Goal: Check status: Check status

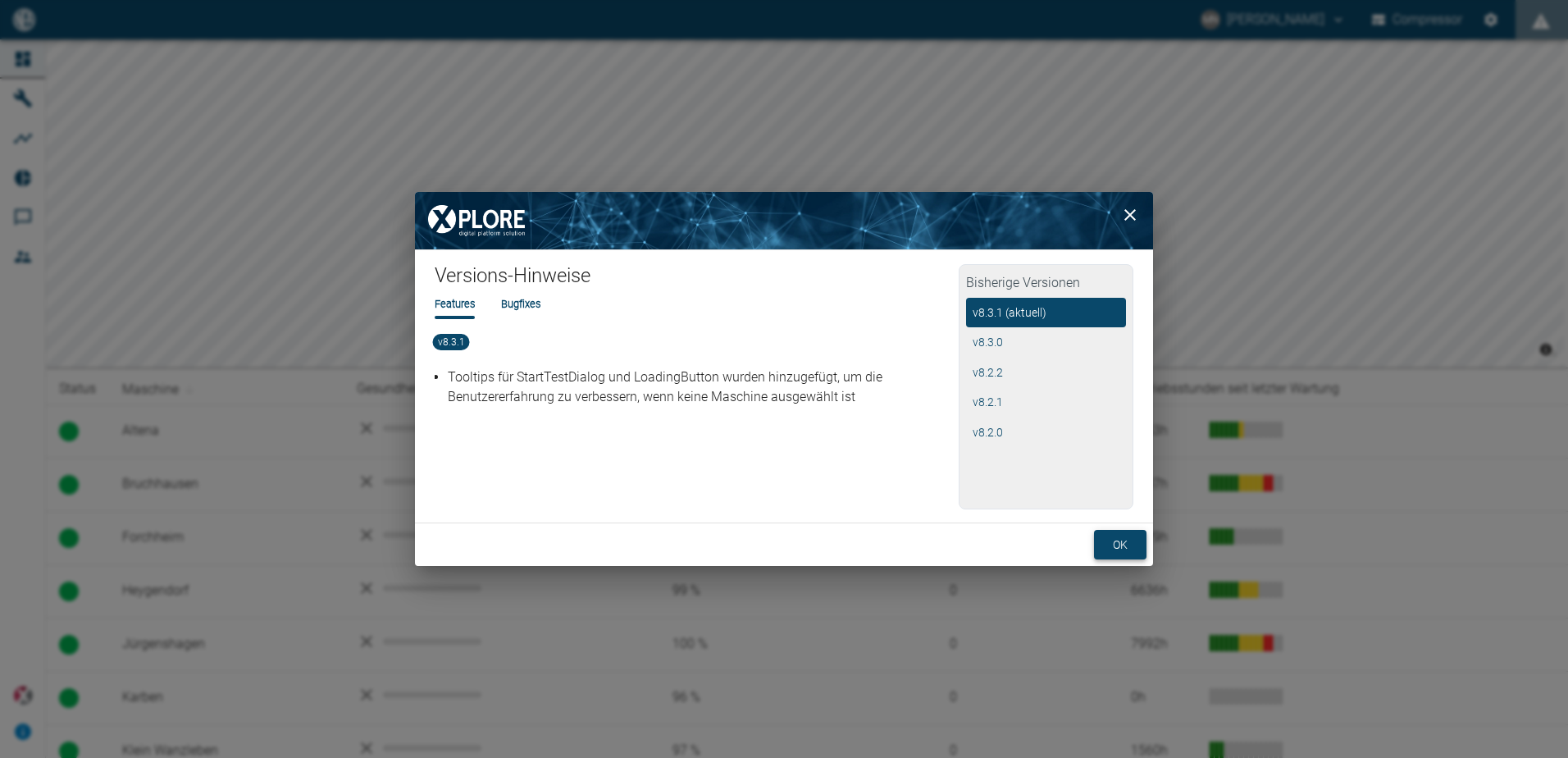
click at [1108, 546] on button "ok" at bounding box center [1120, 544] width 52 height 30
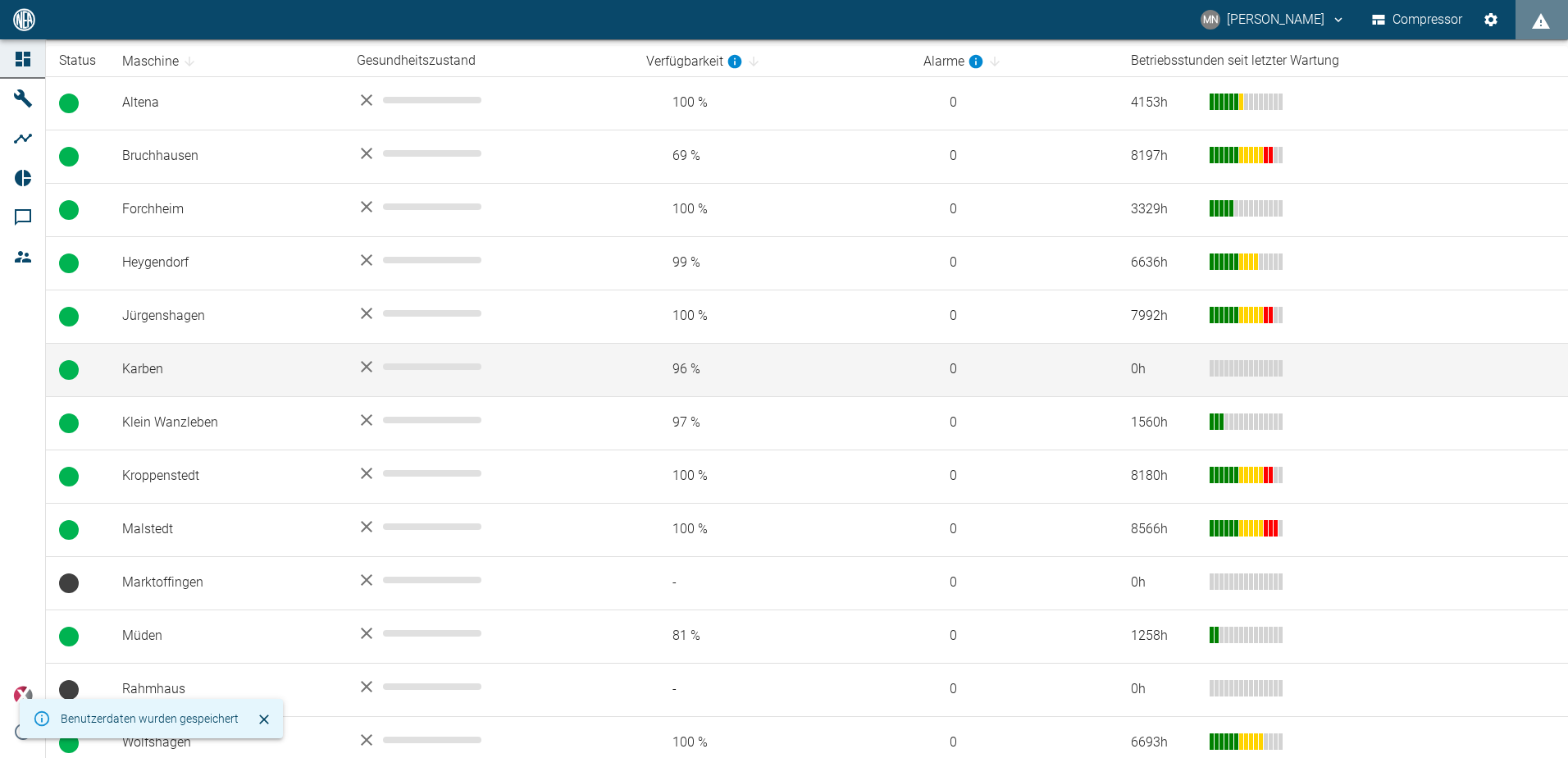
scroll to position [394, 0]
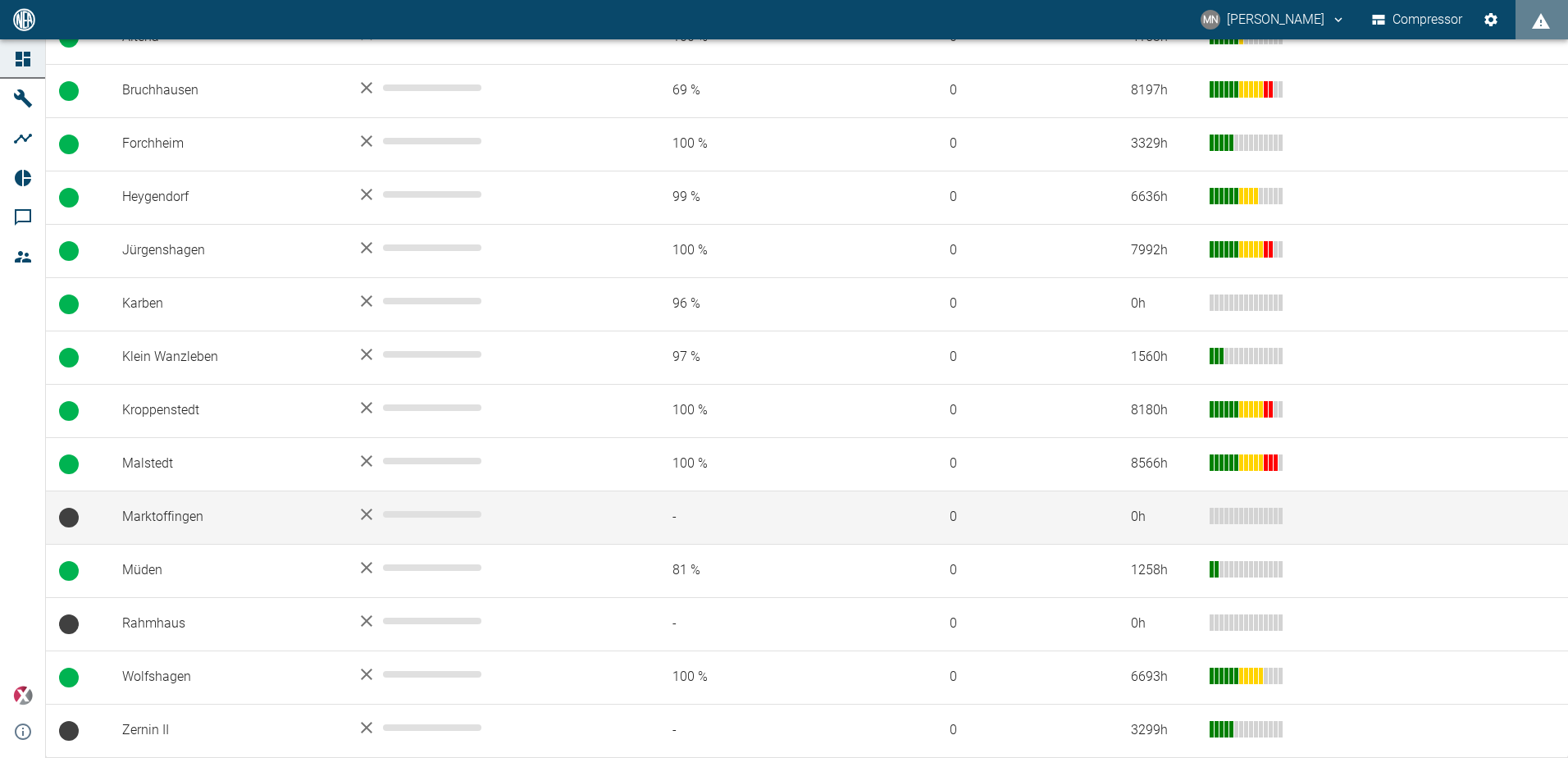
click at [278, 529] on td "Marktoffingen" at bounding box center [226, 517] width 234 height 53
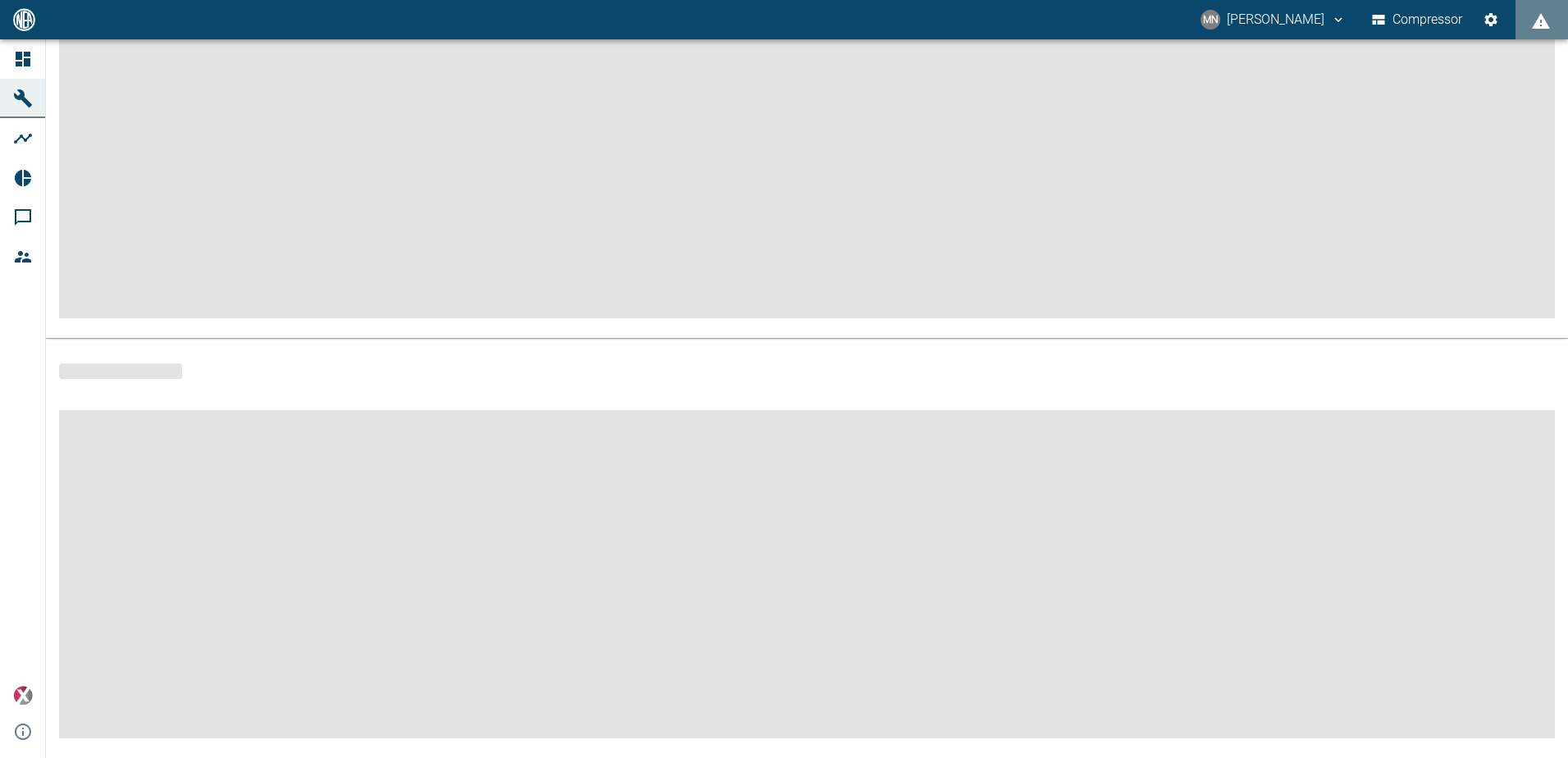
scroll to position [197, 0]
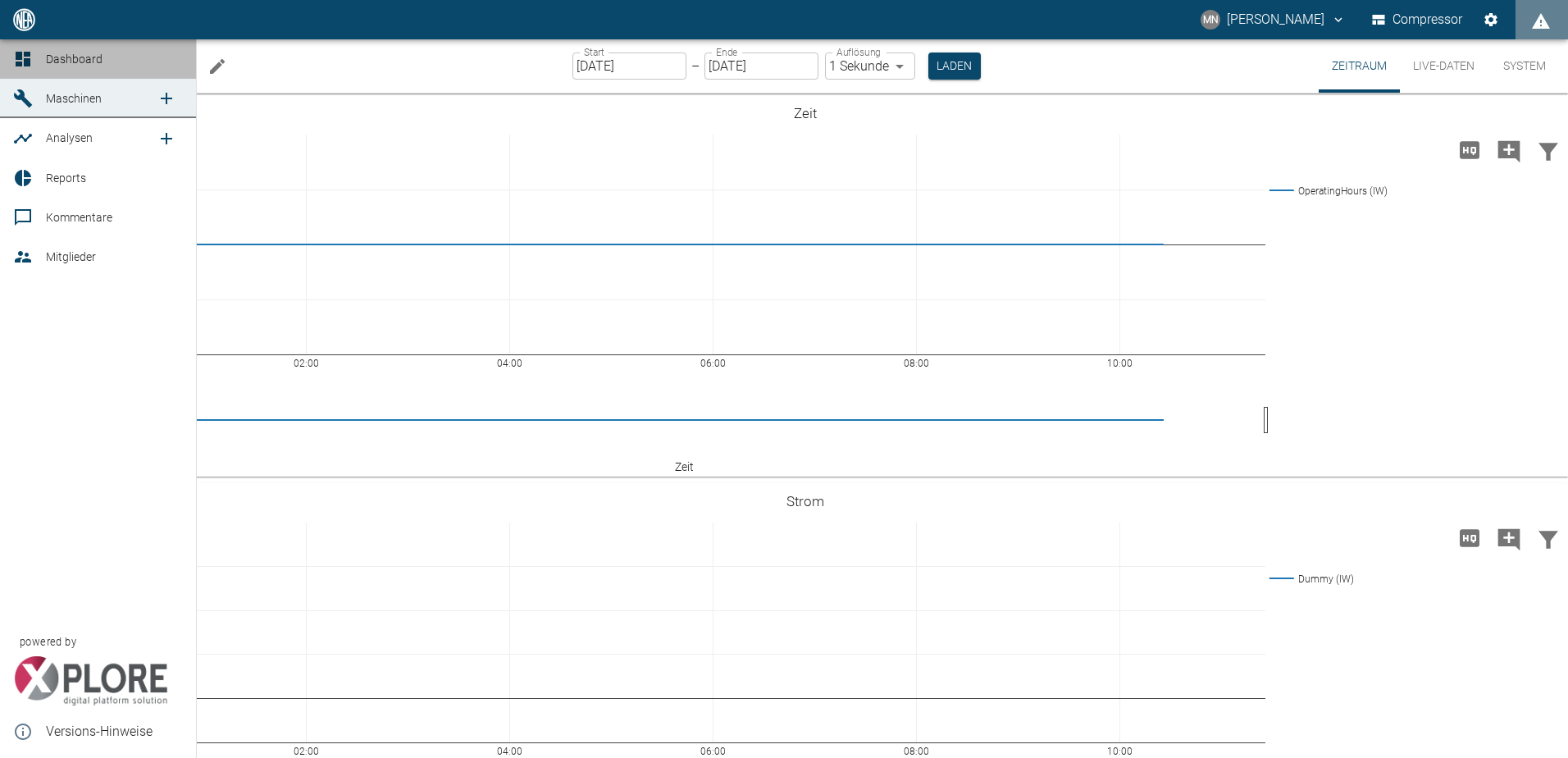
click at [23, 49] on icon at bounding box center [23, 59] width 20 height 20
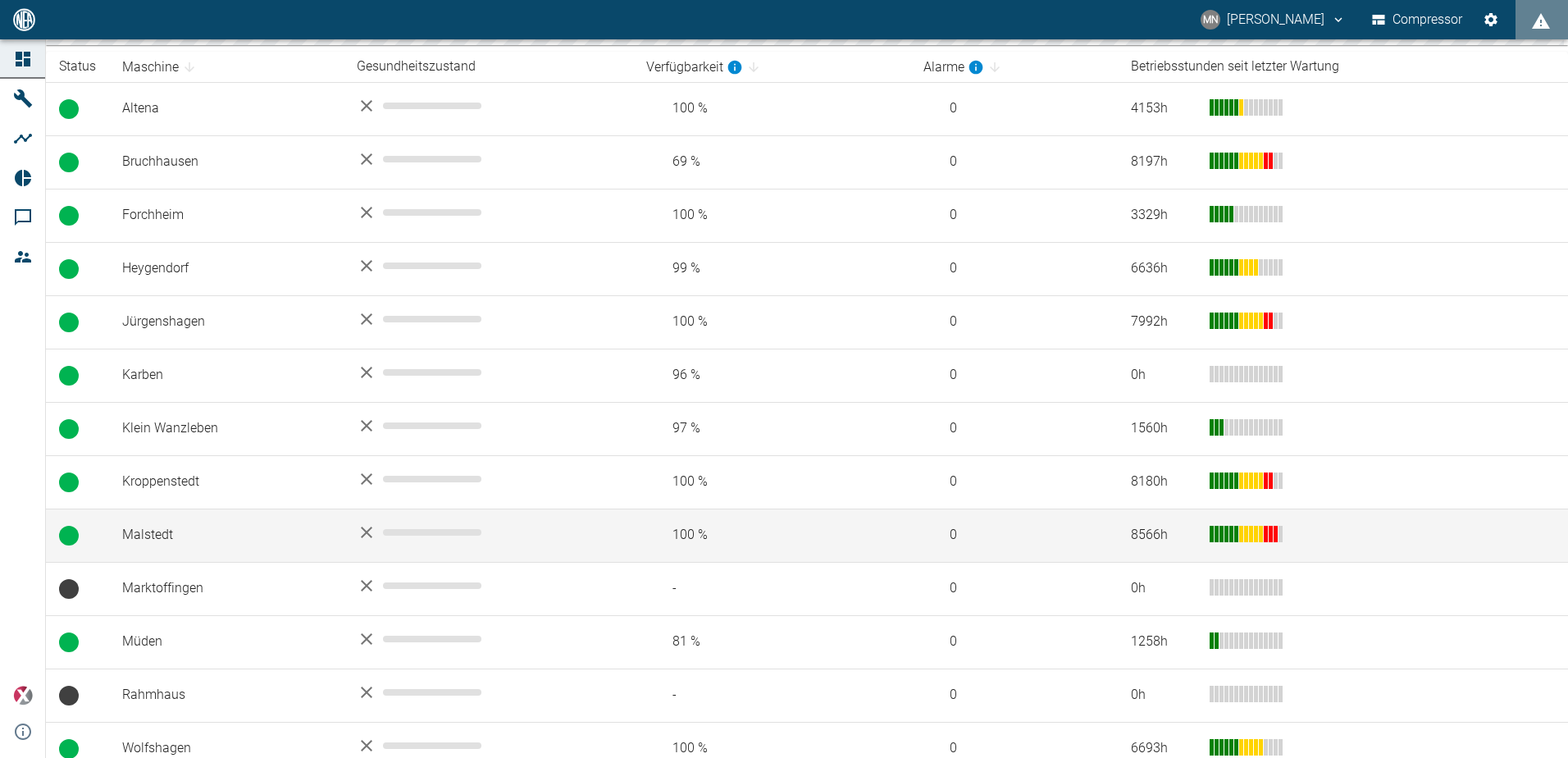
scroll to position [394, 0]
